Goal: Task Accomplishment & Management: Manage account settings

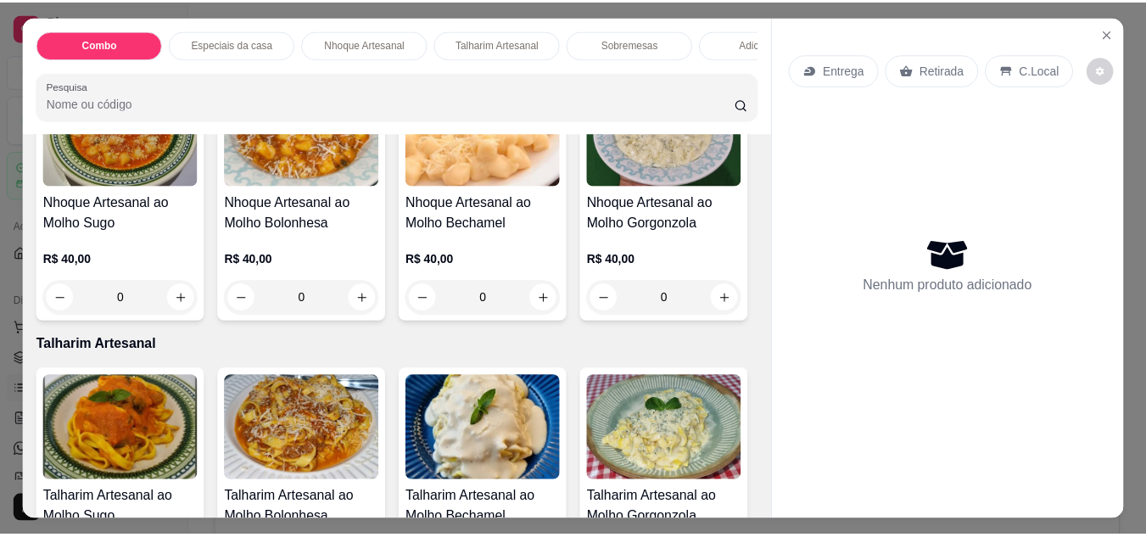
scroll to position [933, 0]
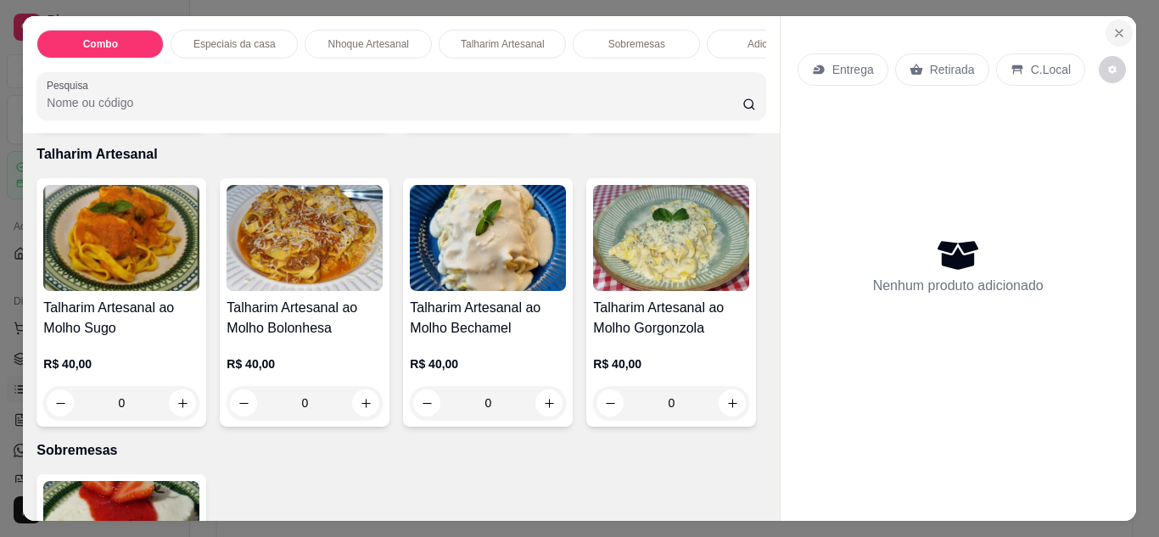
click at [1112, 26] on icon "Close" at bounding box center [1119, 33] width 14 height 14
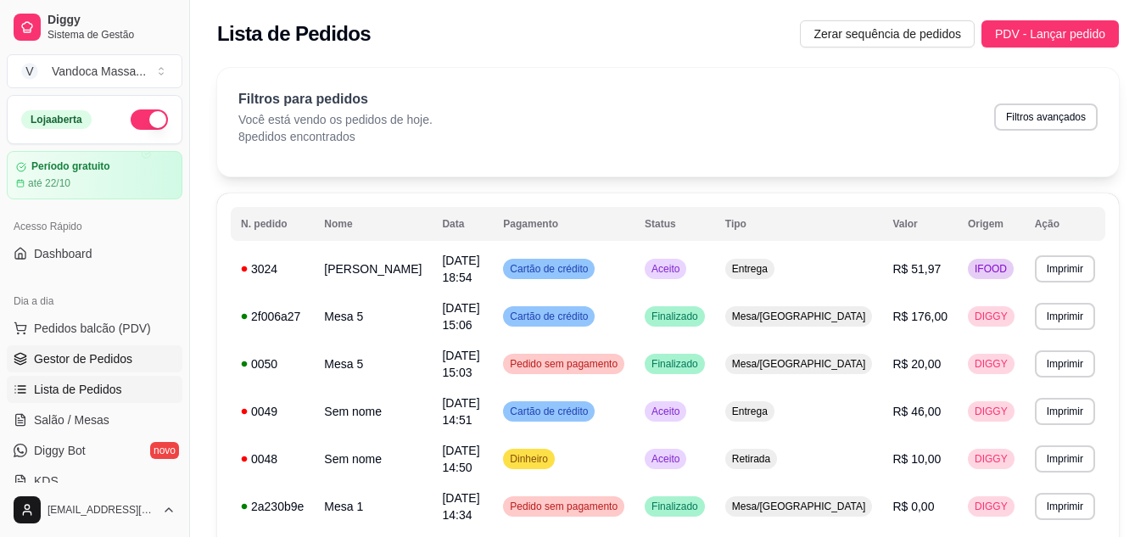
click at [87, 356] on span "Gestor de Pedidos" at bounding box center [83, 358] width 98 height 17
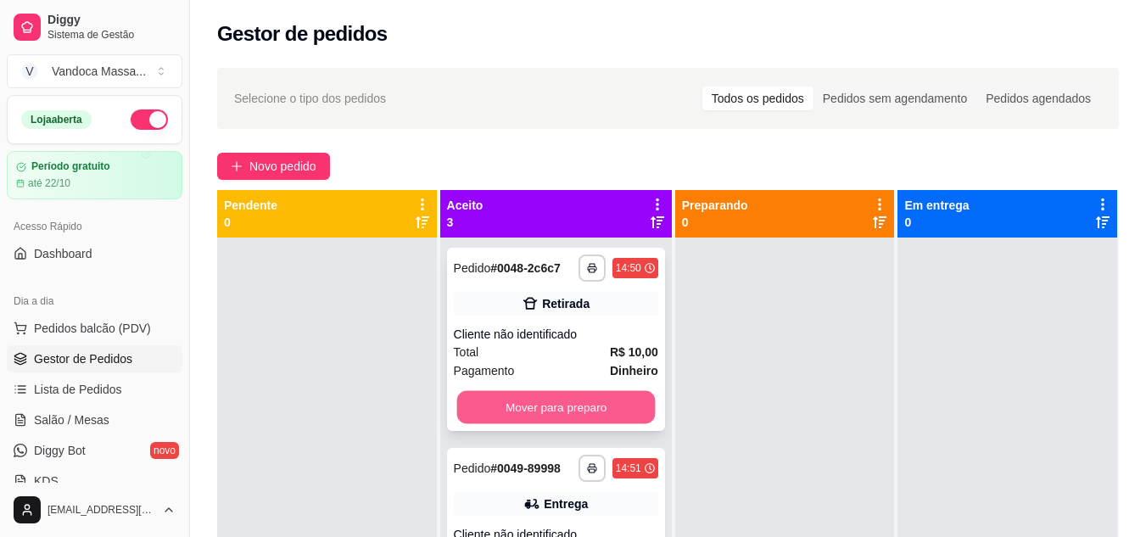
click at [555, 418] on button "Mover para preparo" at bounding box center [555, 407] width 198 height 33
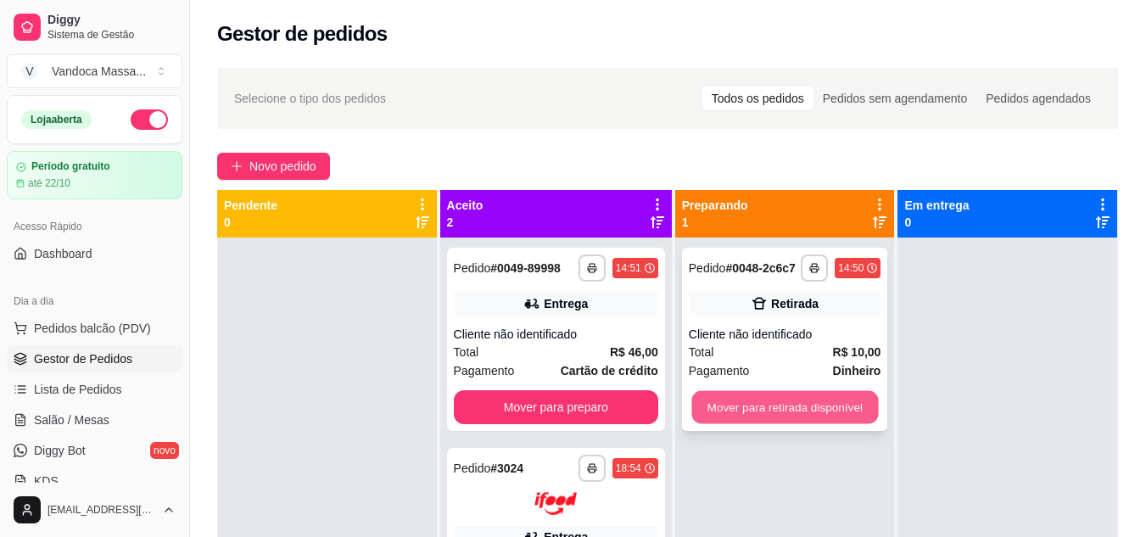
click at [746, 406] on button "Mover para retirada disponível" at bounding box center [784, 407] width 187 height 33
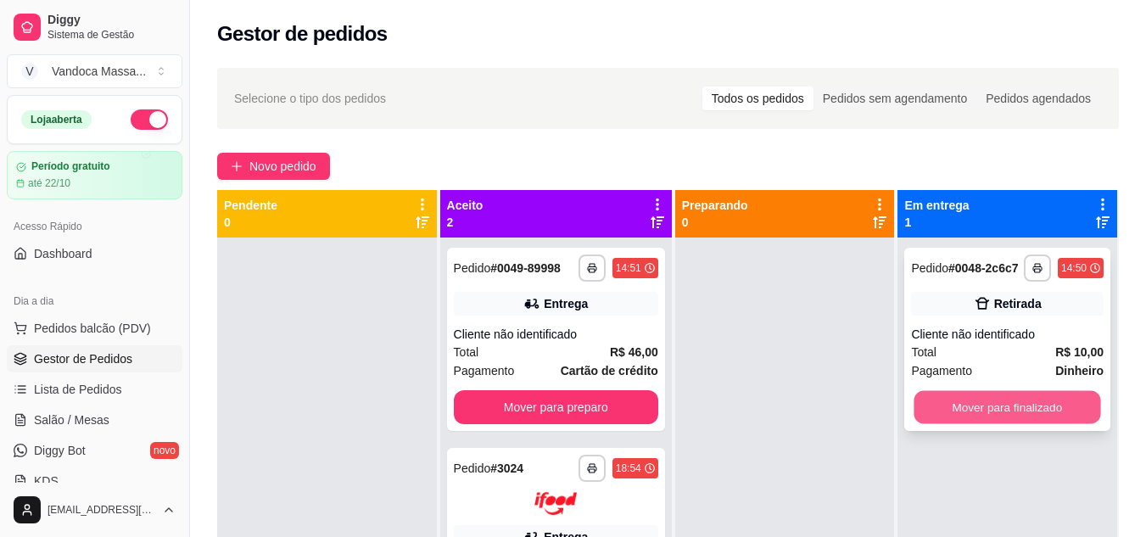
click at [1019, 406] on button "Mover para finalizado" at bounding box center [1007, 407] width 187 height 33
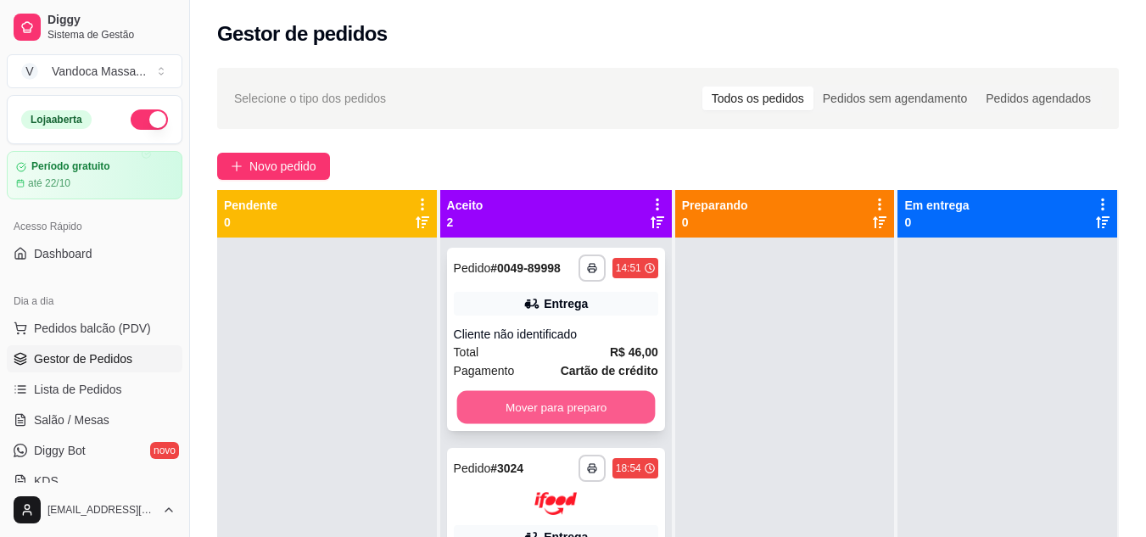
click at [607, 400] on button "Mover para preparo" at bounding box center [555, 407] width 198 height 33
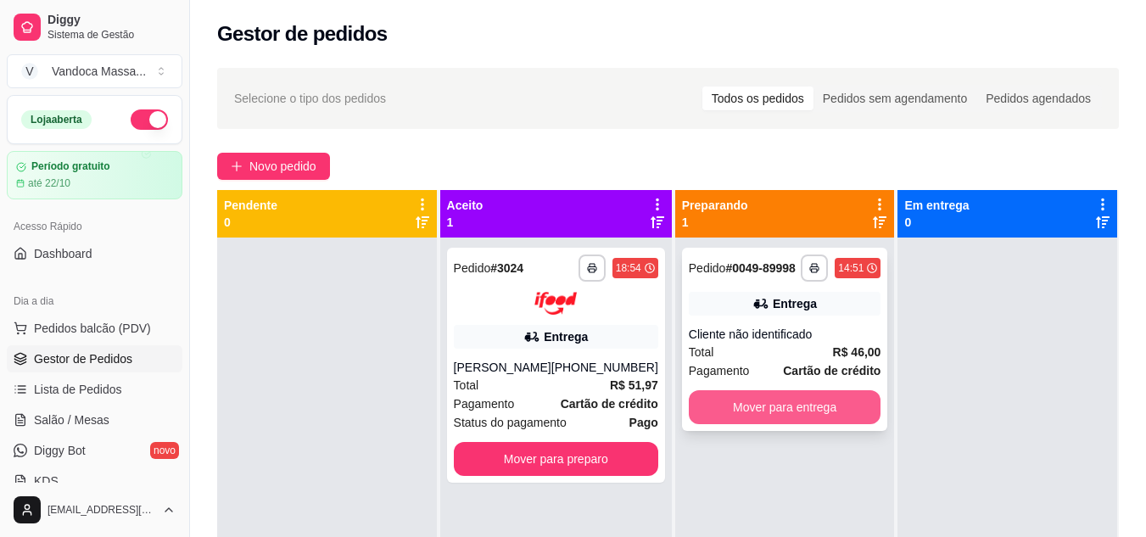
click at [787, 394] on button "Mover para entrega" at bounding box center [785, 407] width 193 height 34
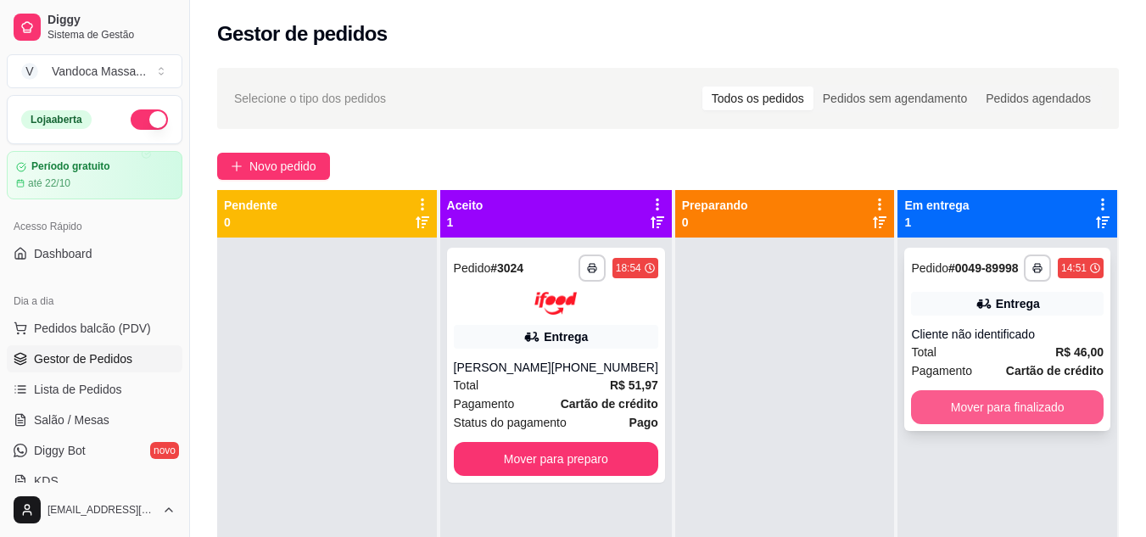
click at [991, 401] on button "Mover para finalizado" at bounding box center [1007, 407] width 193 height 34
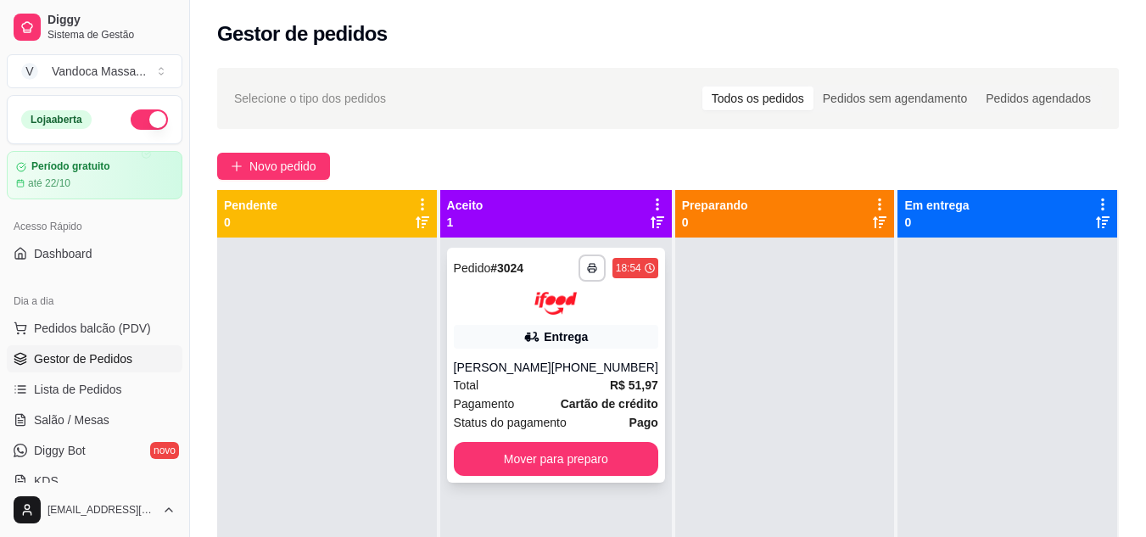
click at [566, 360] on div "[PHONE_NUMBER]" at bounding box center [604, 367] width 107 height 17
